Goal: Register for event/course

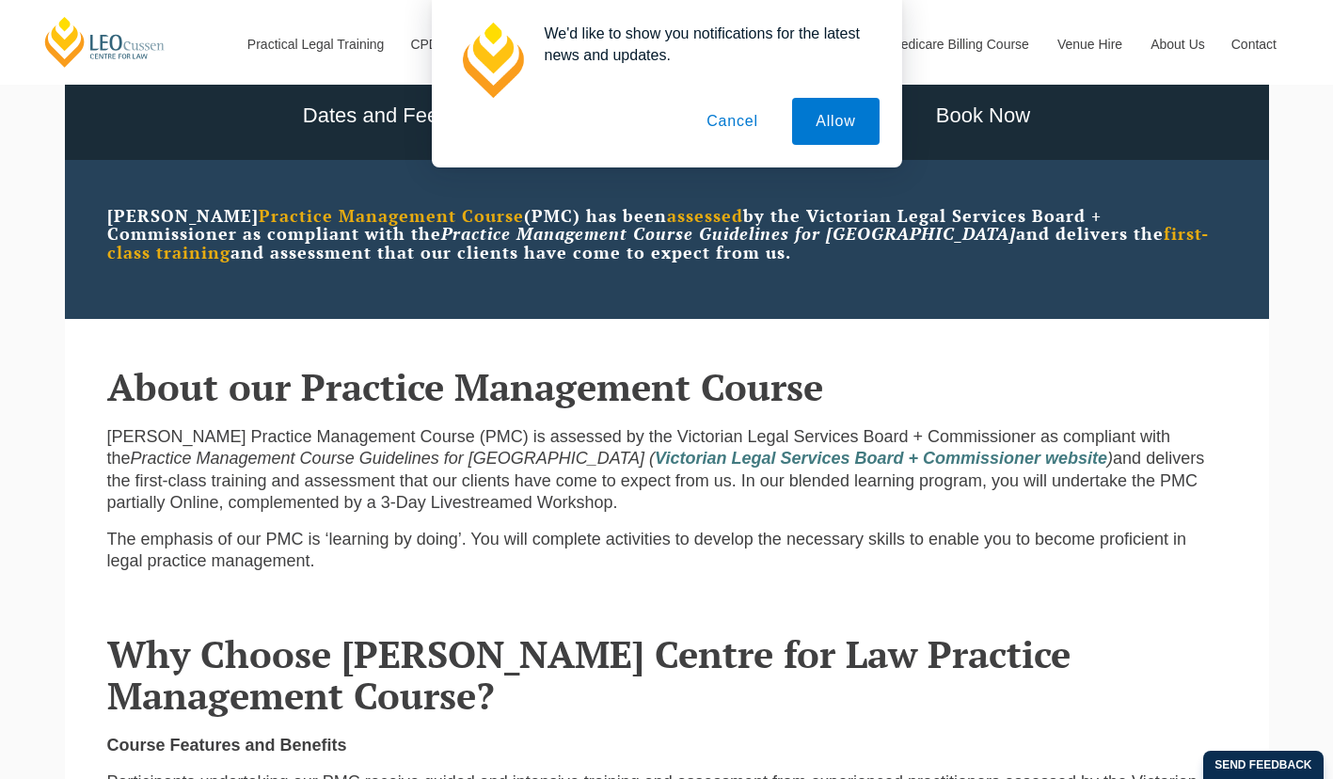
click at [729, 132] on button "Cancel" at bounding box center [732, 121] width 99 height 47
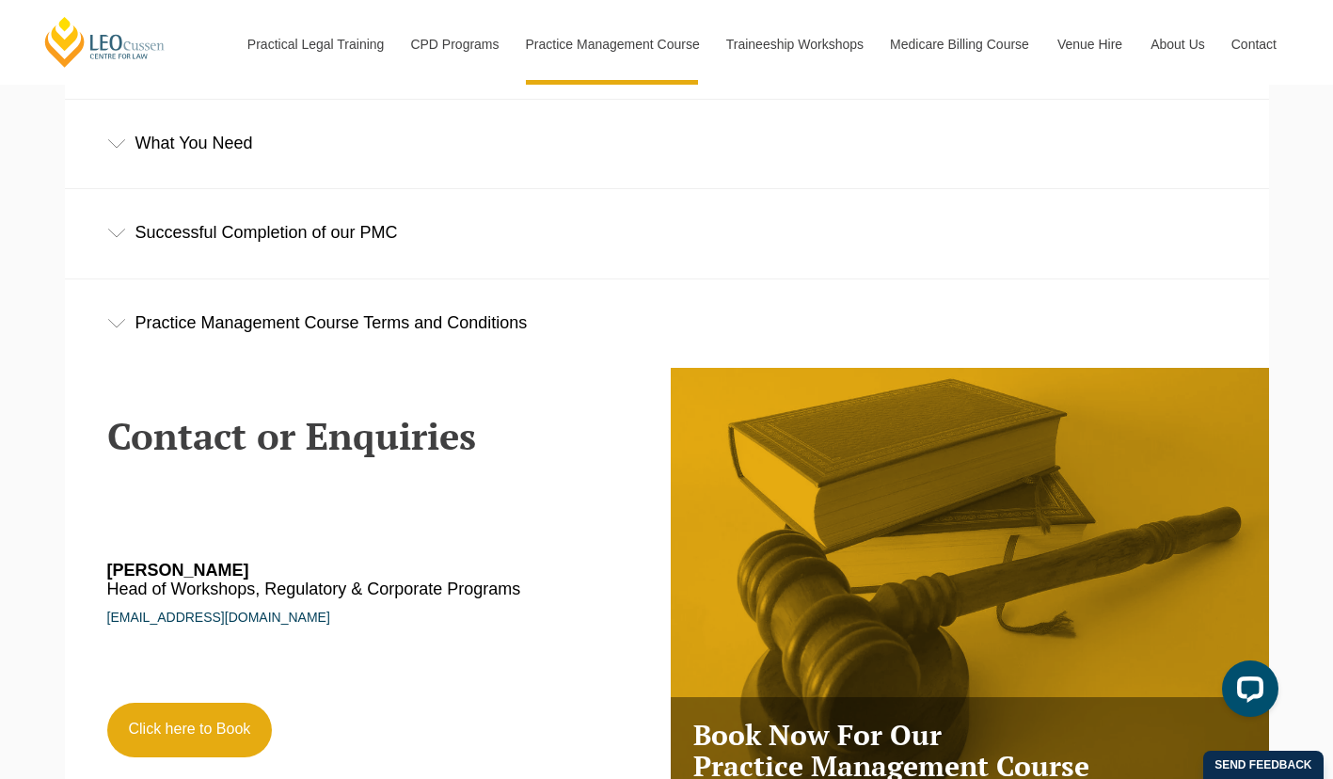
scroll to position [2534, 0]
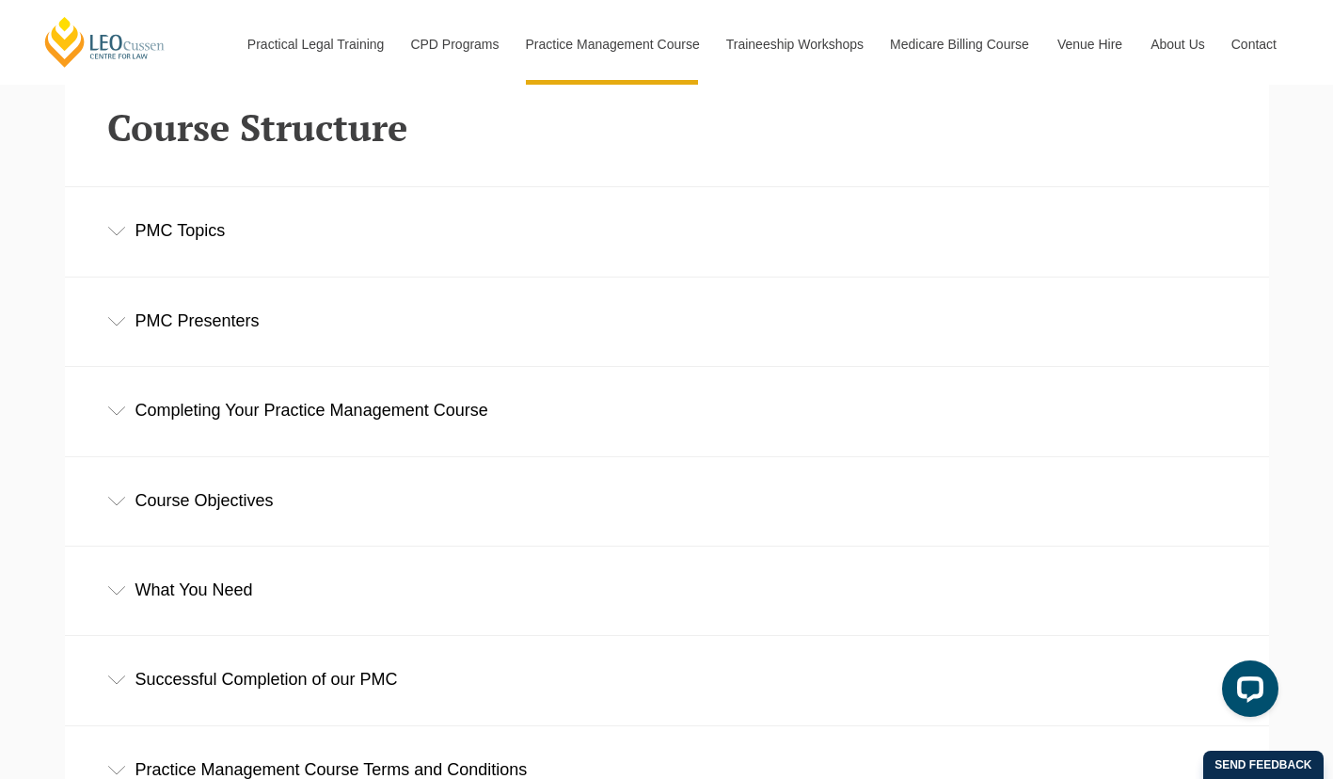
click at [173, 493] on div "Course Objectives" at bounding box center [667, 501] width 1204 height 88
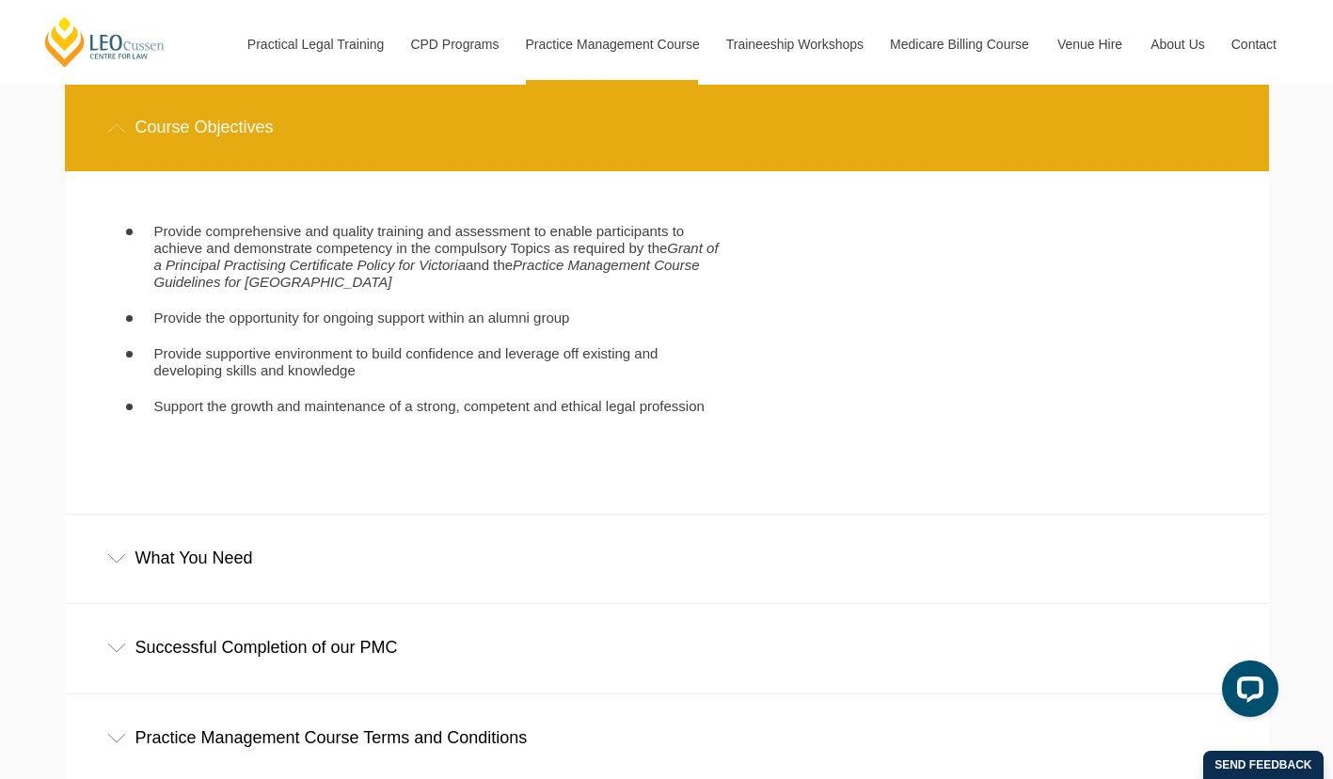
scroll to position [2910, 0]
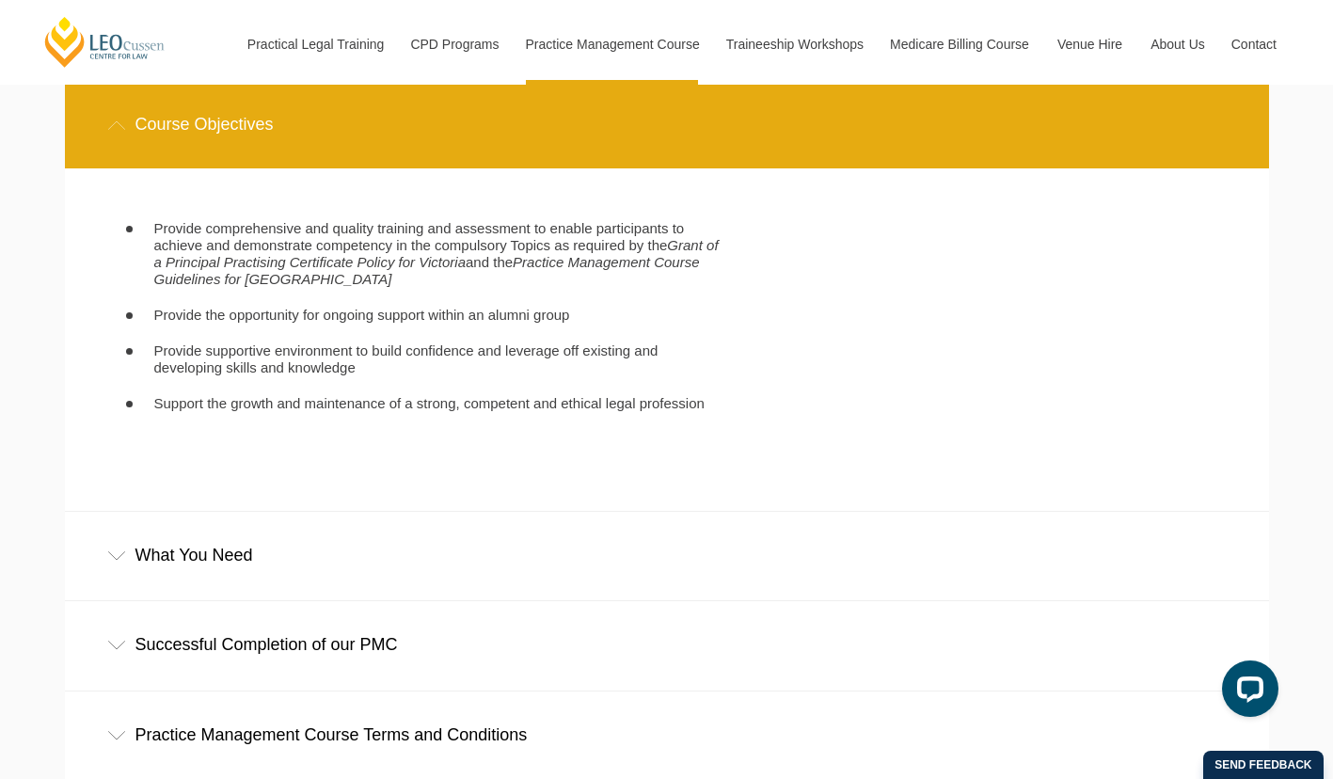
click at [122, 540] on div "What You Need" at bounding box center [667, 556] width 1204 height 88
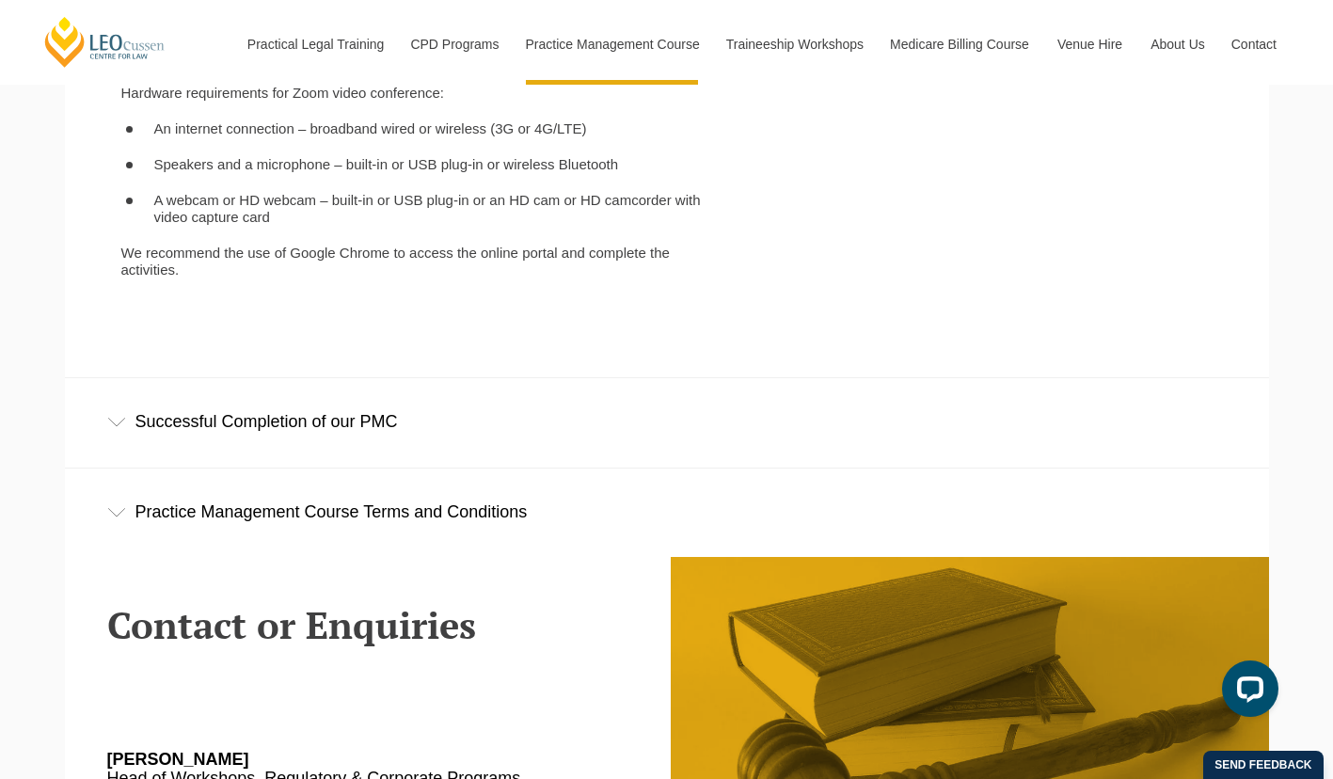
scroll to position [3663, 0]
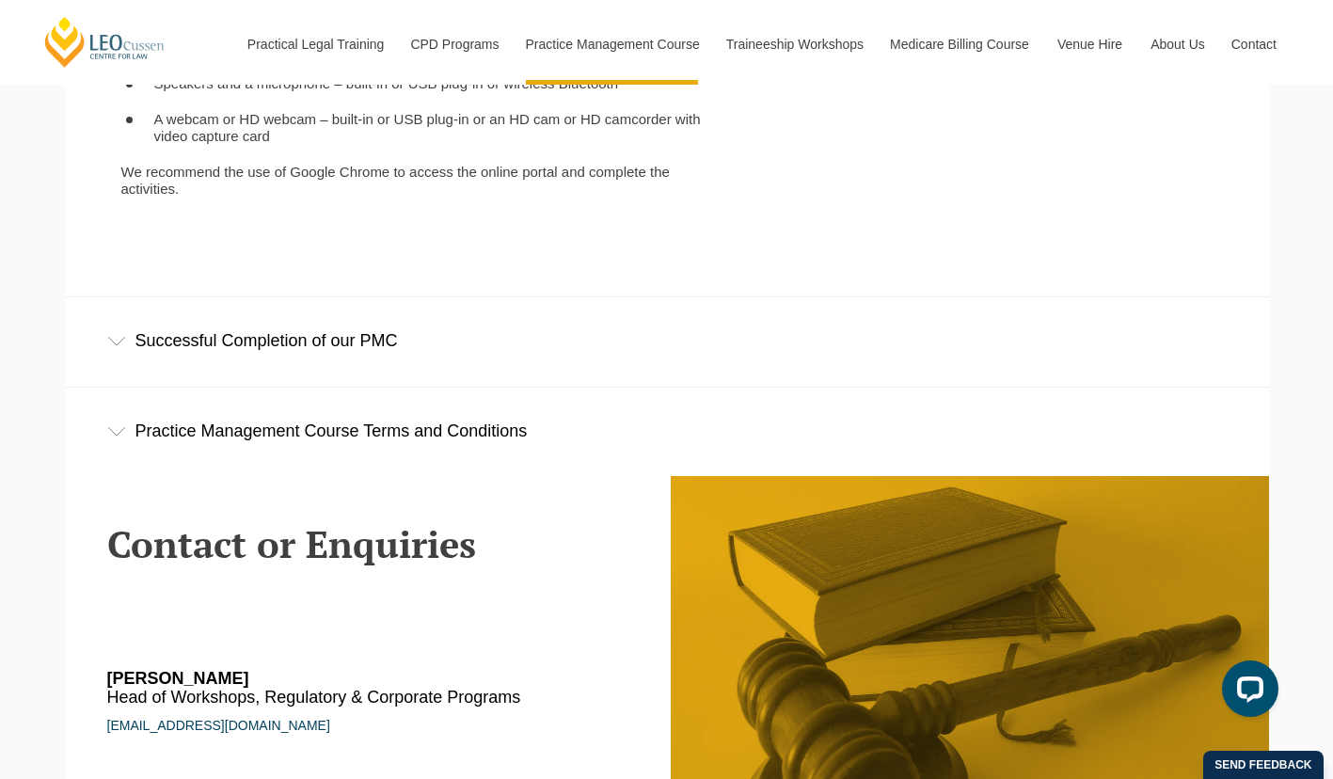
click at [266, 374] on div "Successful Completion of our PMC" at bounding box center [667, 341] width 1204 height 88
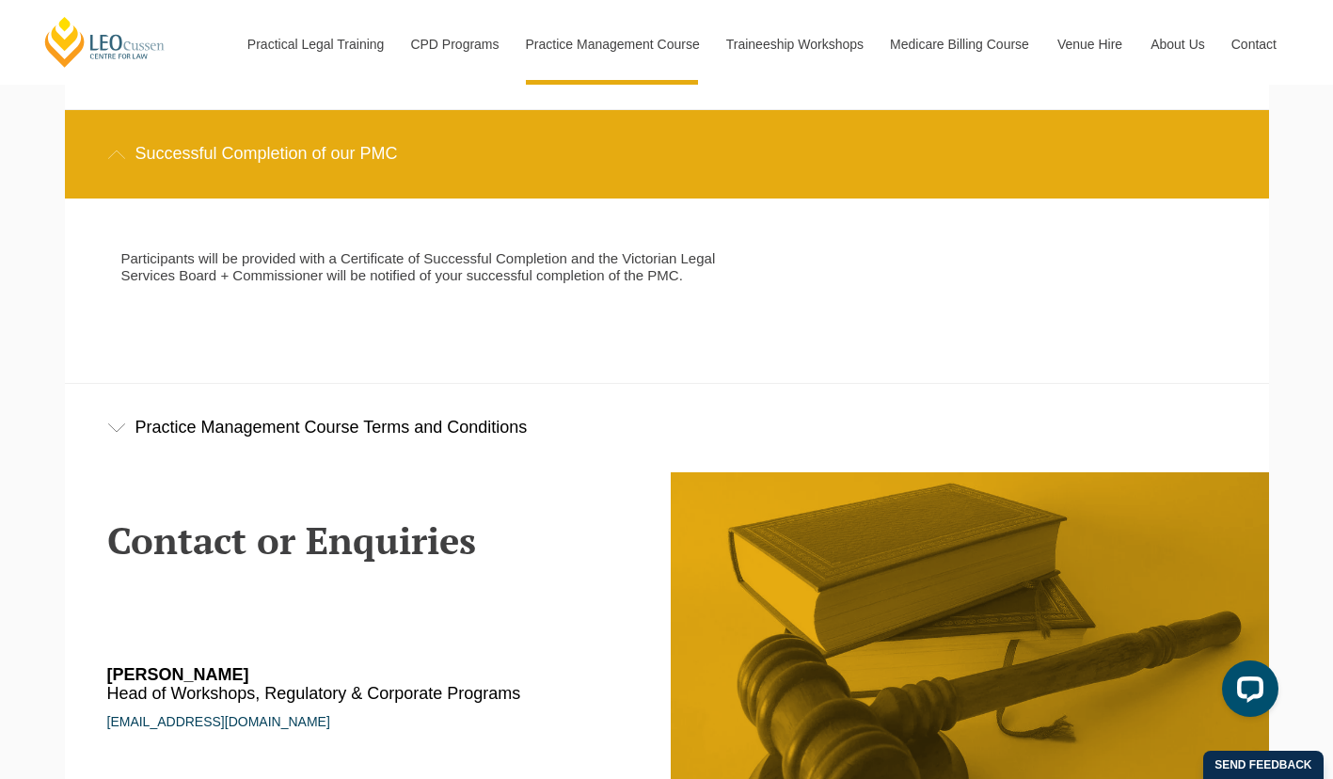
scroll to position [3851, 0]
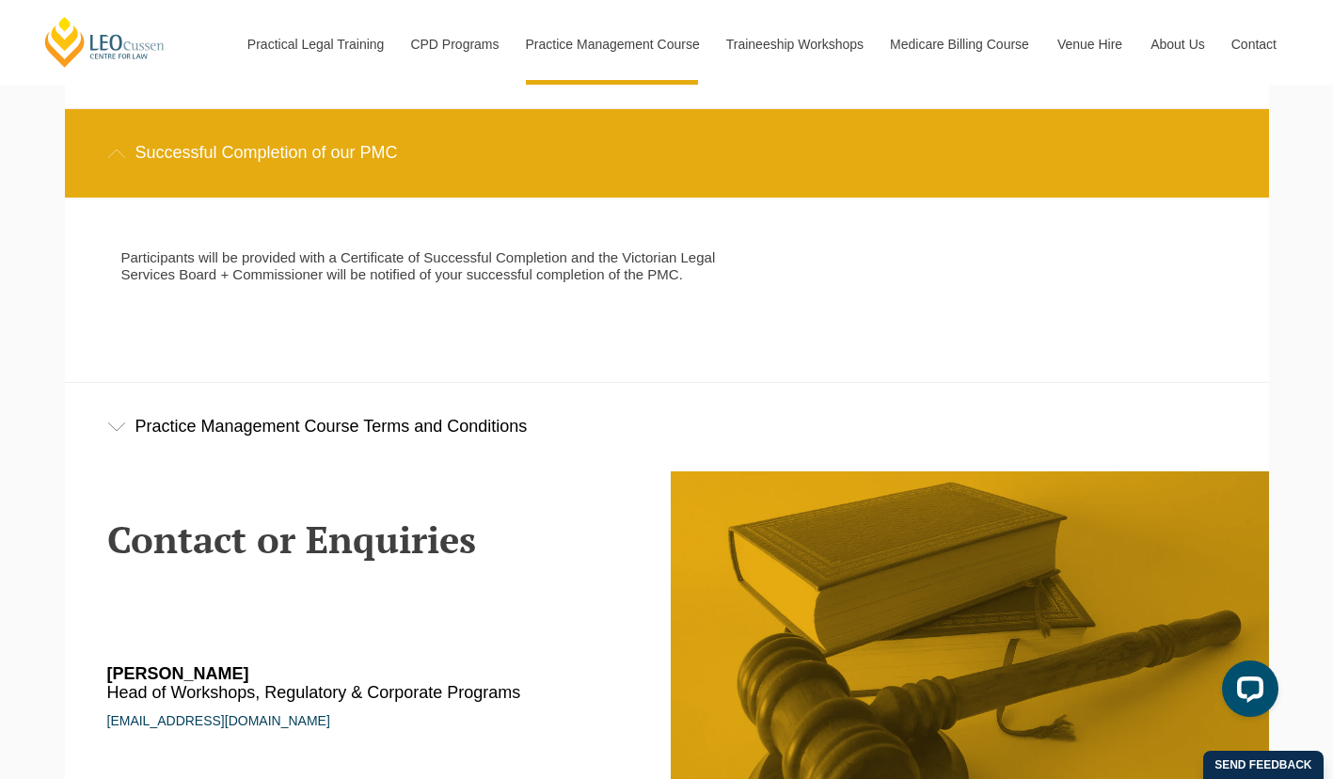
click at [272, 450] on div "Practice Management Course Terms and Conditions" at bounding box center [667, 427] width 1204 height 88
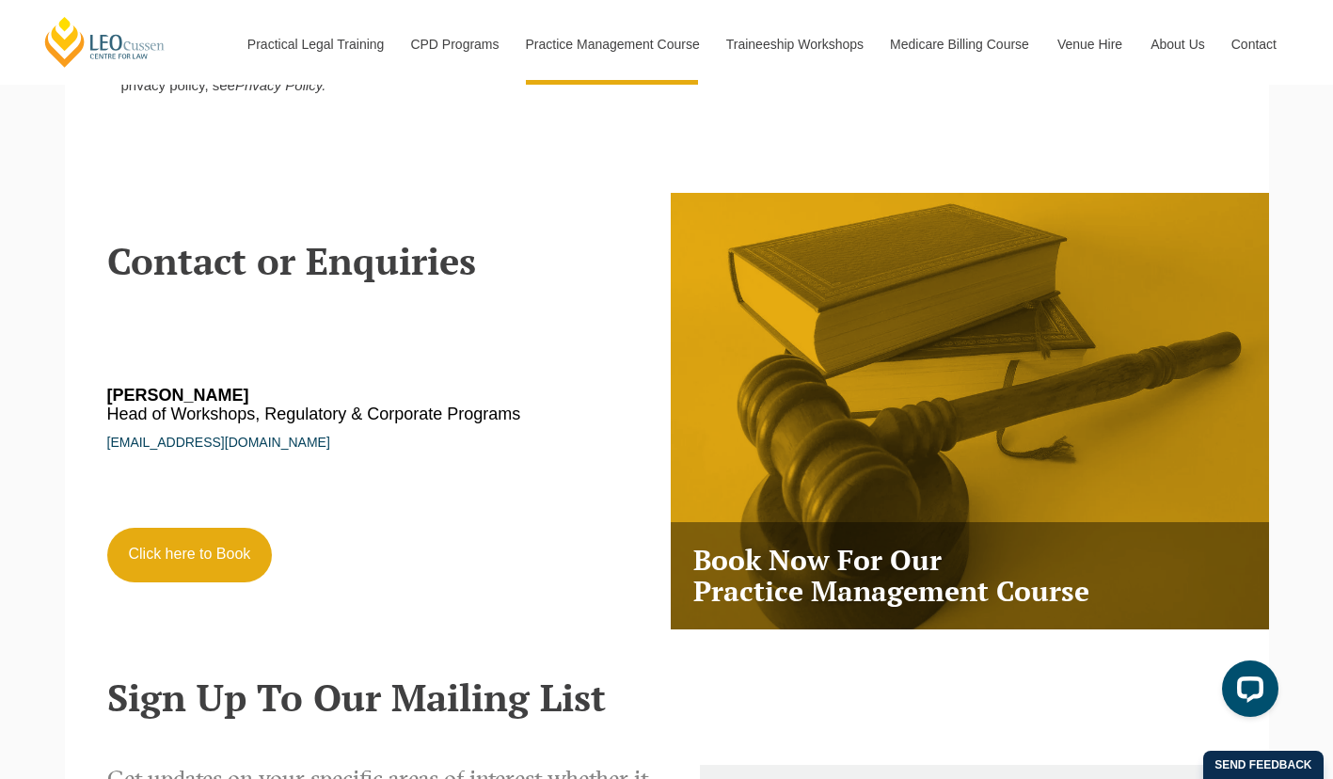
scroll to position [5263, 0]
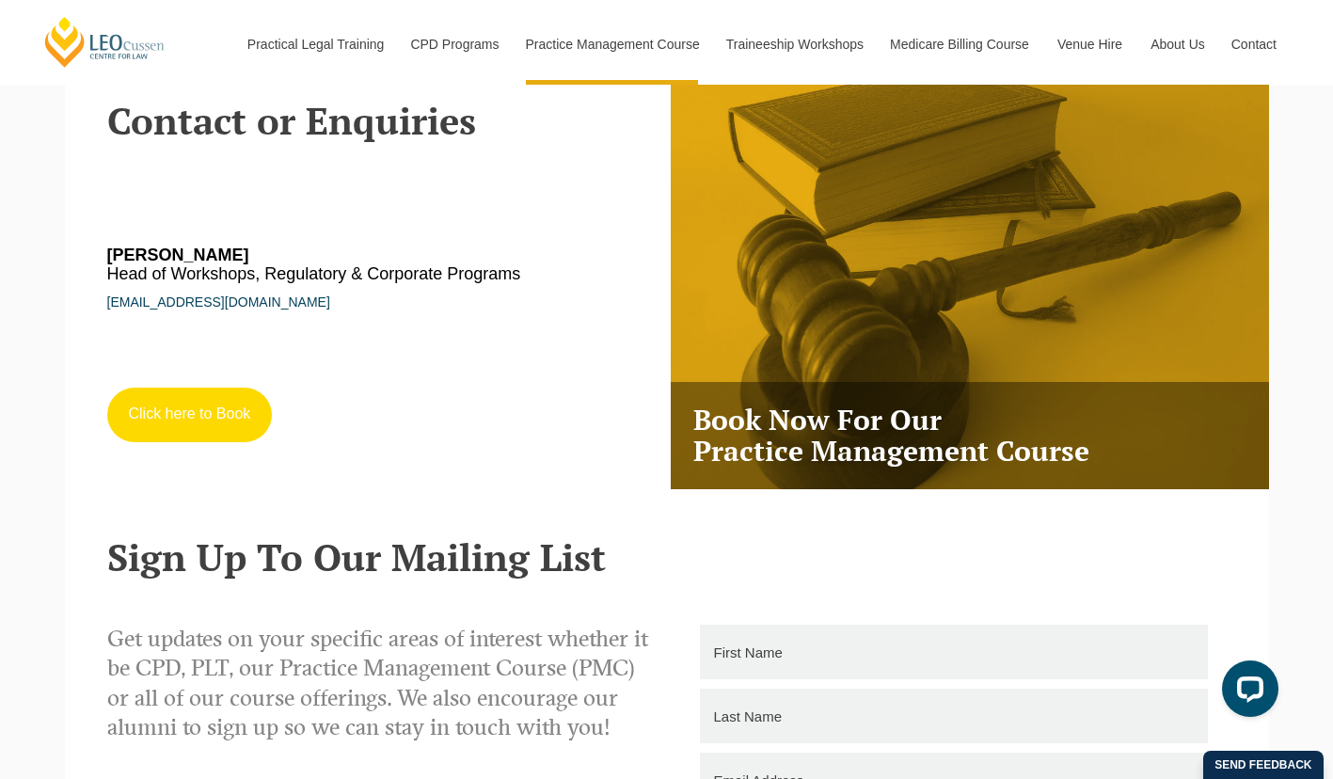
click at [167, 388] on link "Click here to Book" at bounding box center [190, 415] width 166 height 55
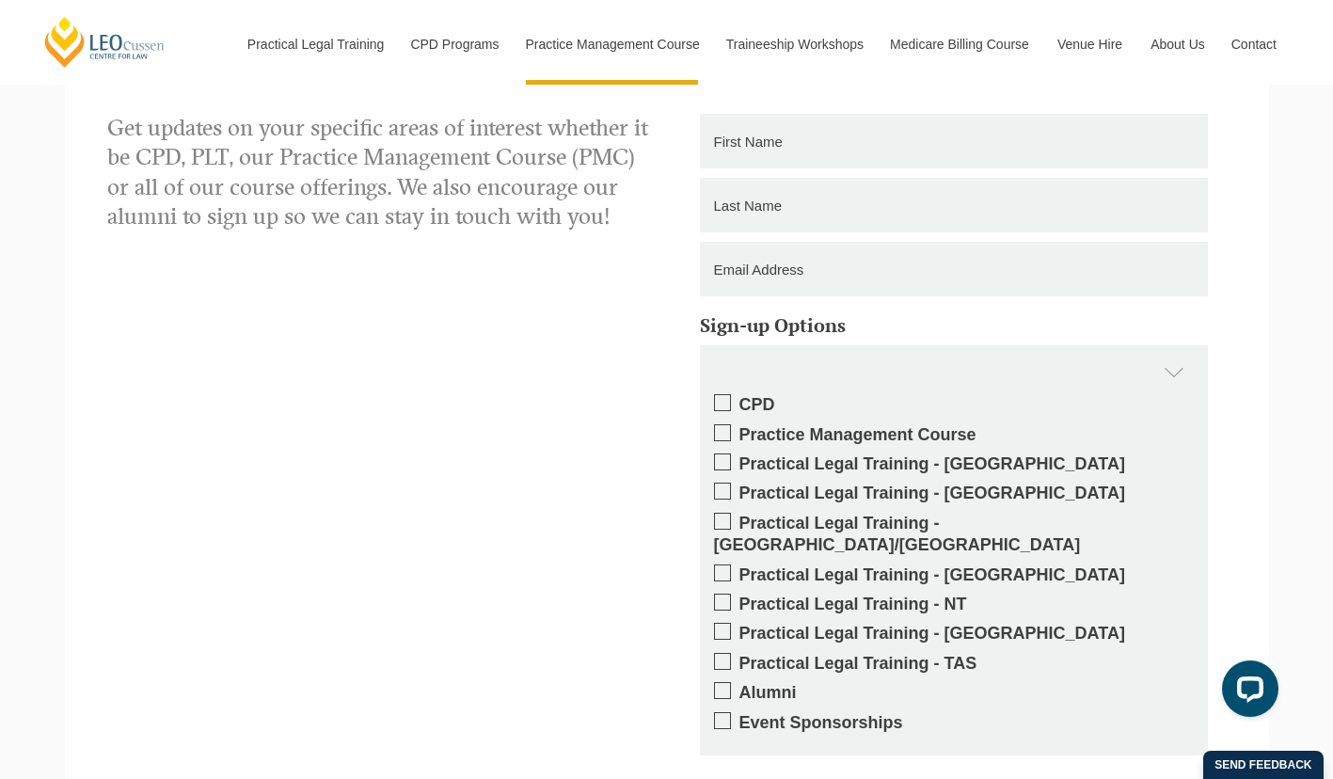
scroll to position [5921, 0]
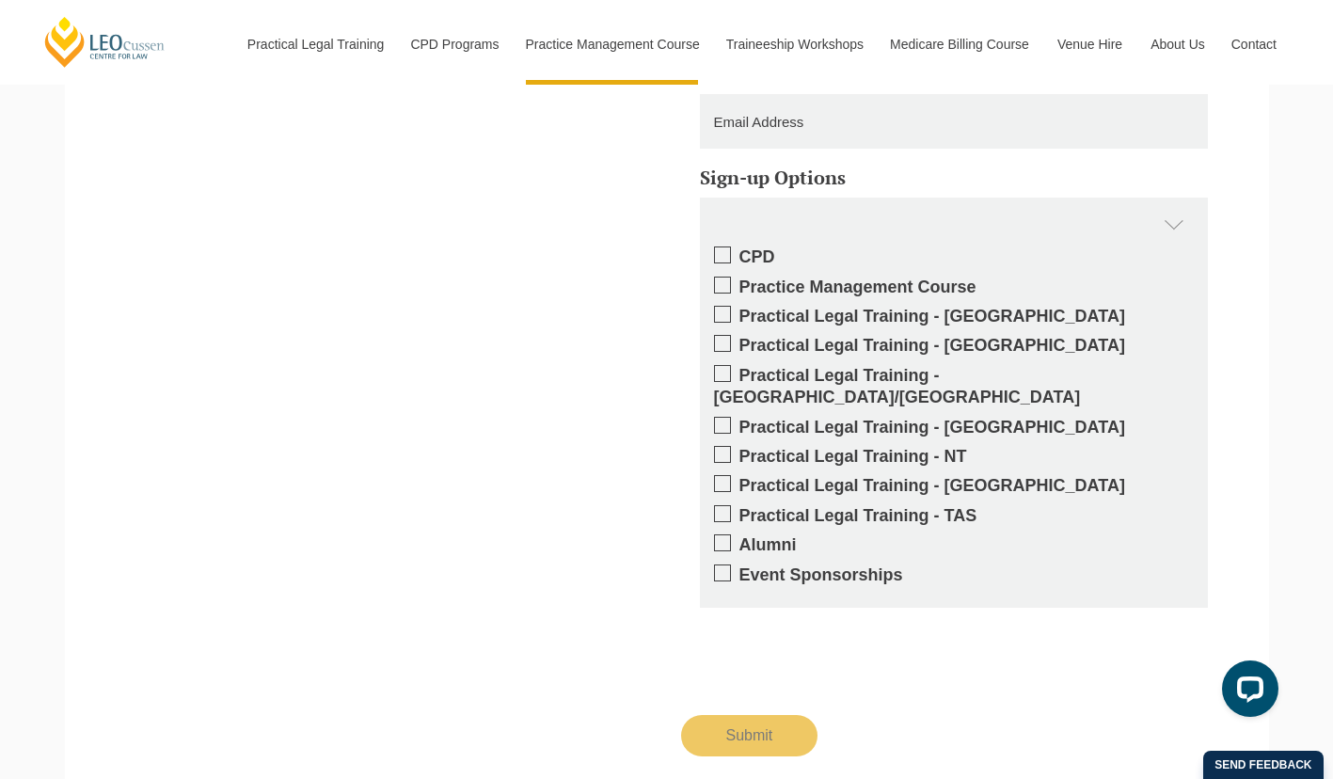
click at [729, 277] on span at bounding box center [722, 285] width 17 height 17
click at [740, 280] on input "Practice Management Course" at bounding box center [740, 280] width 0 height 0
click at [735, 715] on input "Submit" at bounding box center [749, 735] width 137 height 41
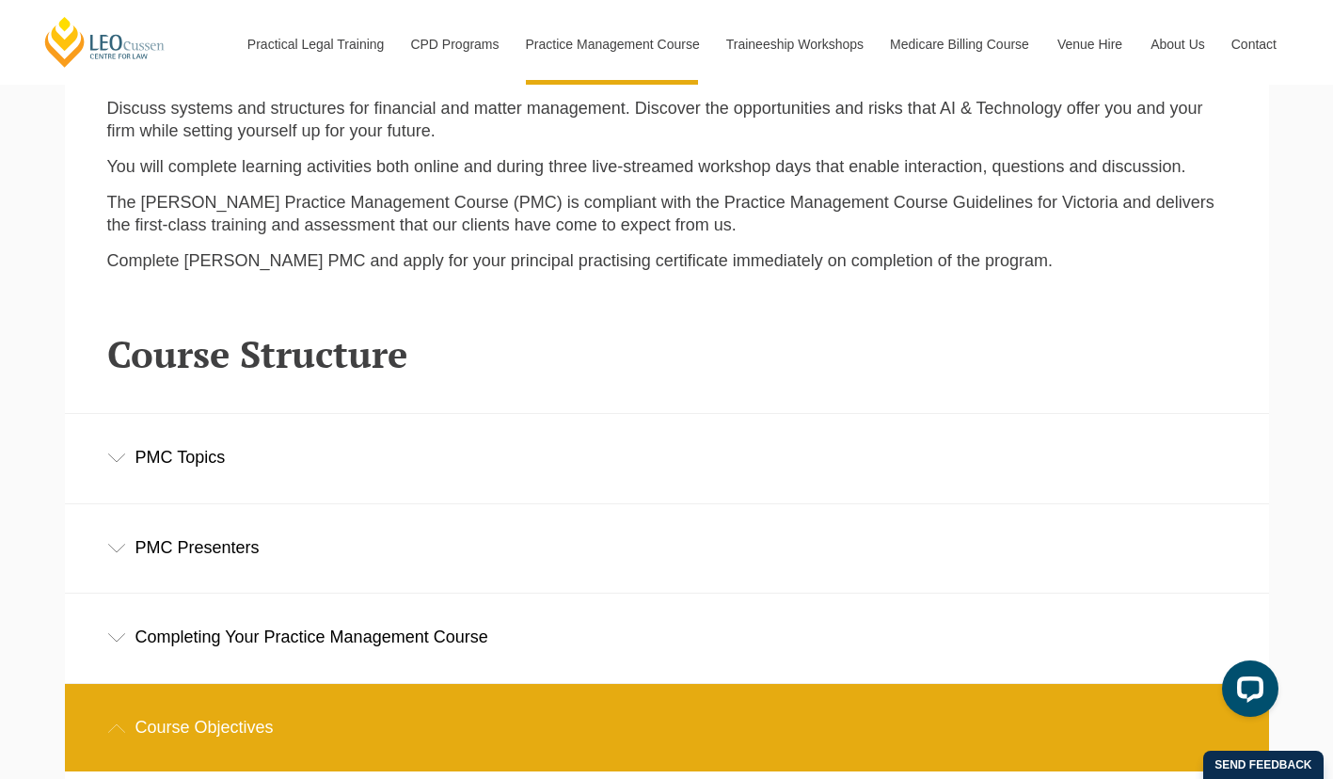
scroll to position [2477, 0]
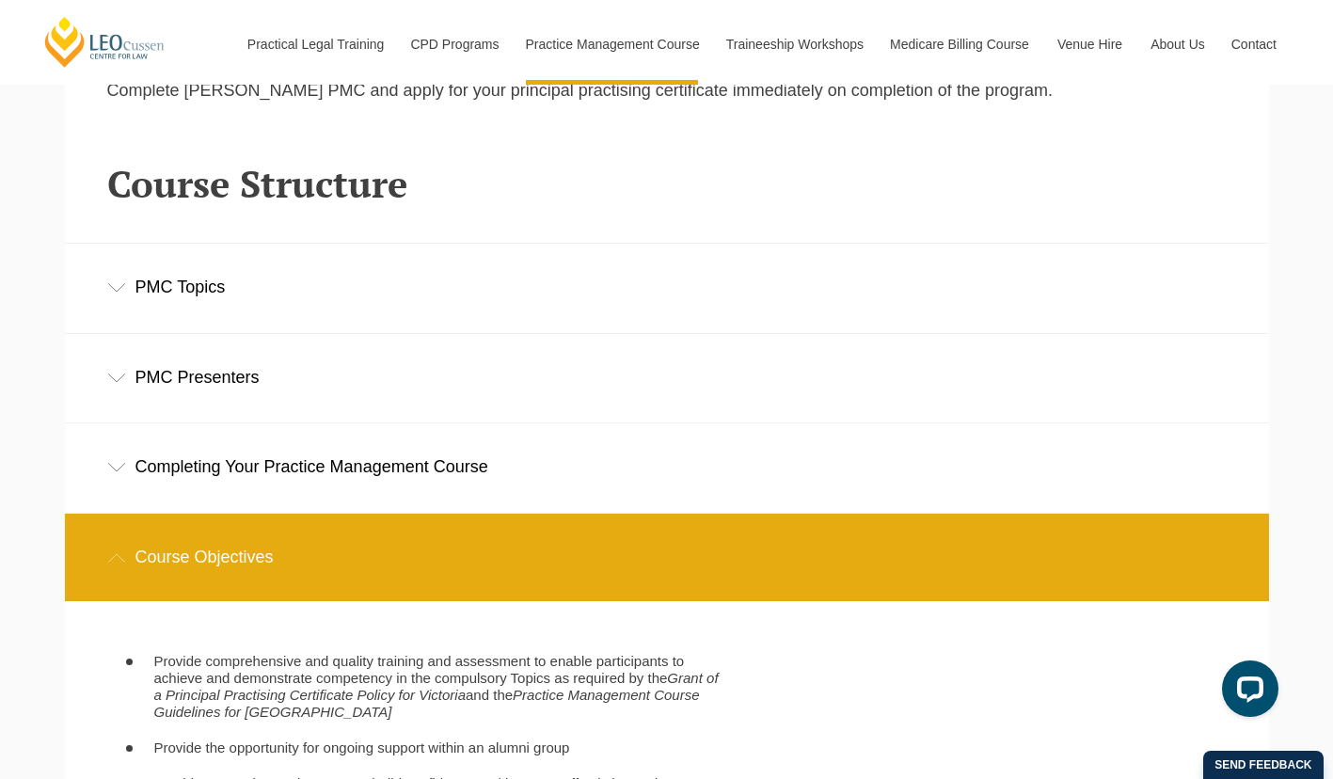
click at [240, 289] on div "PMC Topics" at bounding box center [667, 288] width 1204 height 88
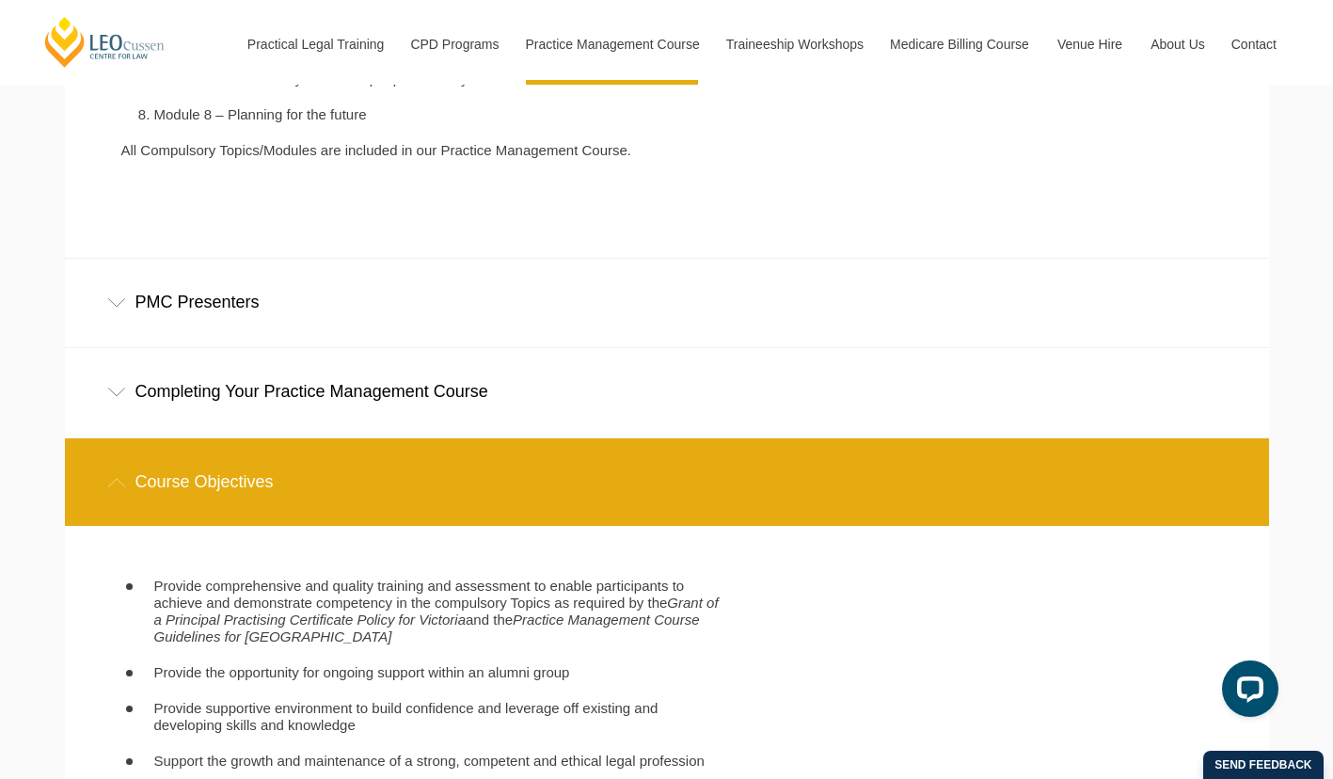
scroll to position [3042, 0]
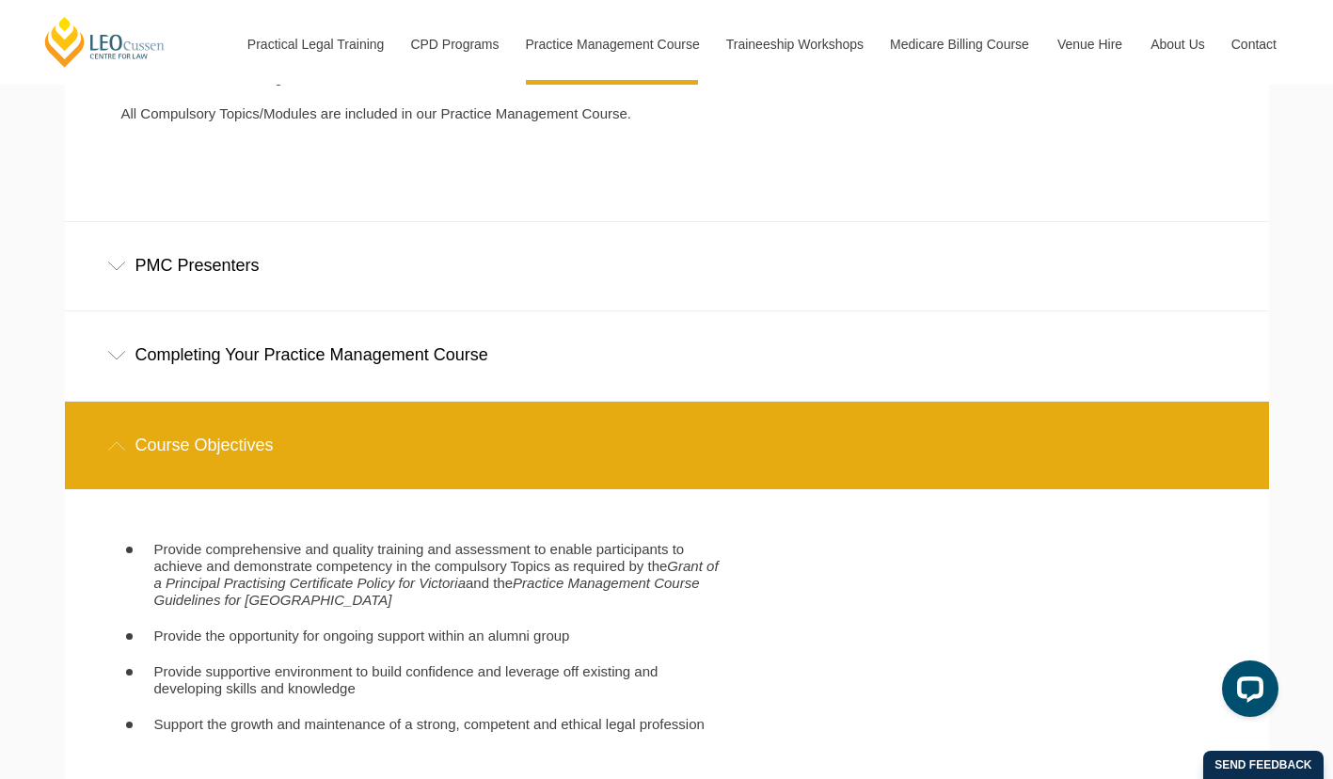
click at [151, 274] on div "PMC Presenters" at bounding box center [667, 266] width 1204 height 88
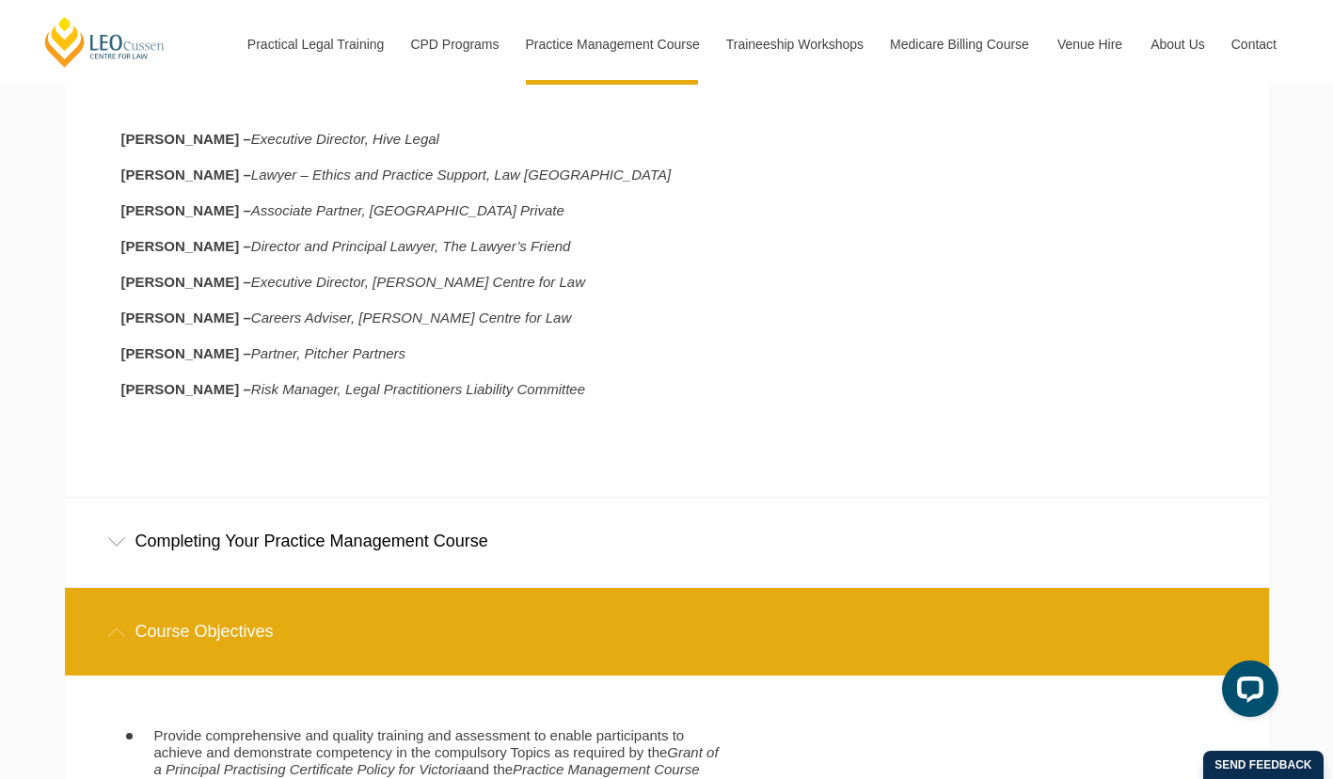
scroll to position [3324, 0]
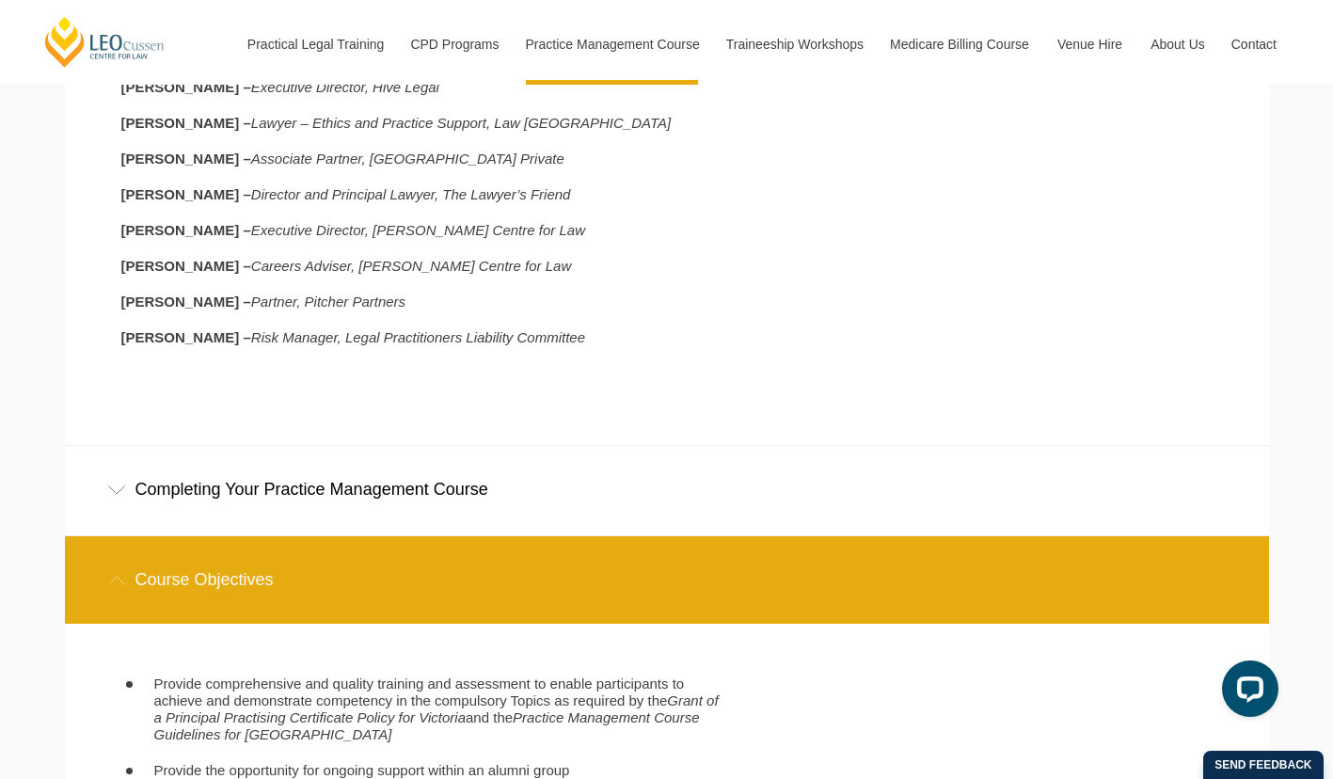
click at [474, 494] on div "Completing Your Practice Management Course" at bounding box center [667, 490] width 1204 height 88
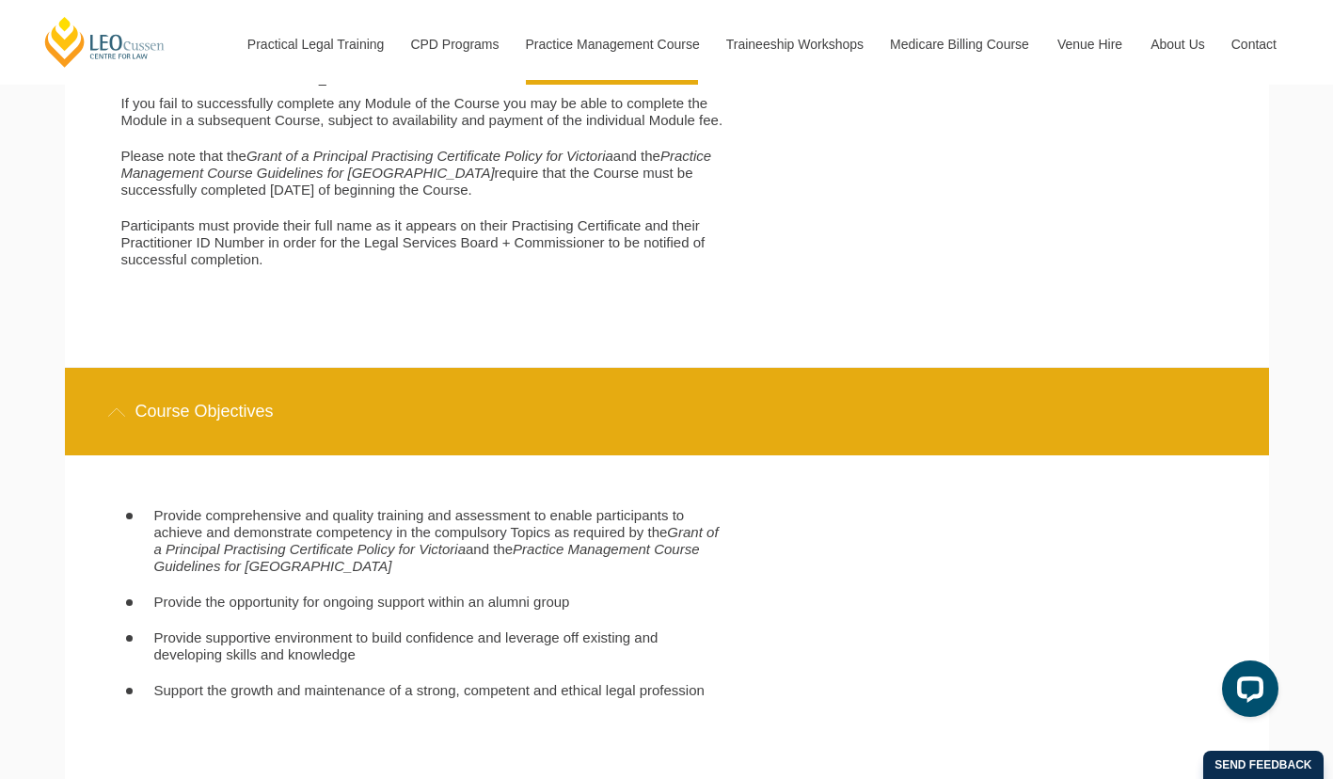
scroll to position [4359, 0]
